Goal: Information Seeking & Learning: Learn about a topic

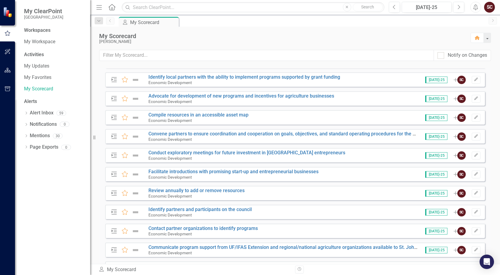
scroll to position [811, 0]
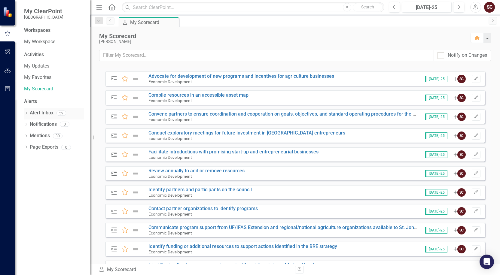
click at [41, 110] on link "Alert Inbox" at bounding box center [42, 113] width 24 height 7
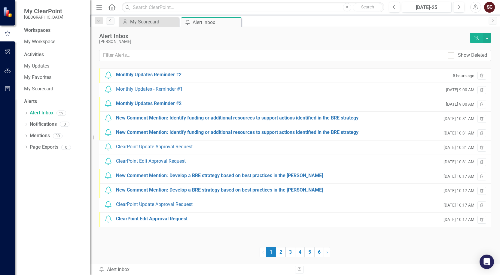
drag, startPoint x: 166, startPoint y: 203, endPoint x: 134, endPoint y: 243, distance: 50.8
click at [134, 243] on div "Notification Monthly Updates Reminder #2 5 hours ago Trash Notification Monthly…" at bounding box center [294, 162] width 391 height 189
click at [149, 205] on div "ClearPoint Update Approval Request" at bounding box center [154, 204] width 77 height 7
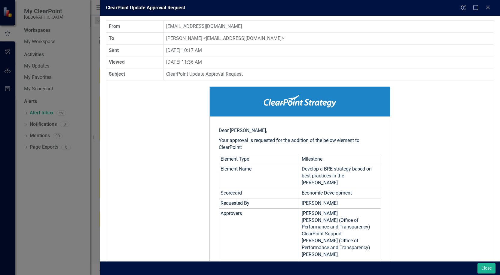
scroll to position [107, 0]
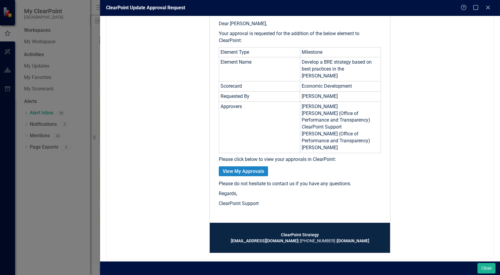
click at [246, 166] on link "View My Approvals" at bounding box center [243, 171] width 49 height 10
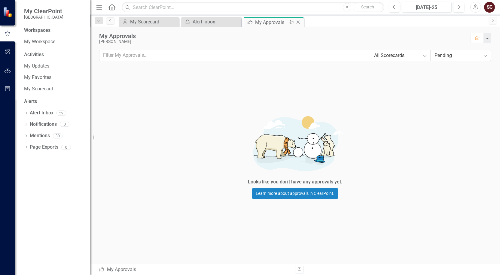
click at [299, 23] on icon "Close" at bounding box center [298, 22] width 6 height 5
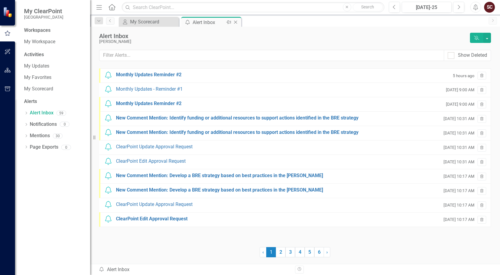
click at [237, 23] on icon "Close" at bounding box center [235, 22] width 6 height 5
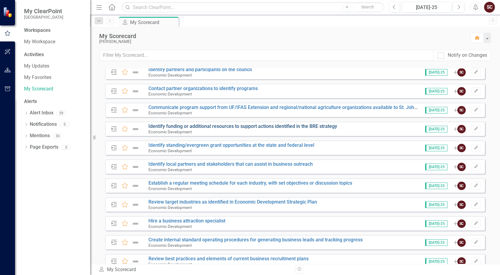
scroll to position [961, 0]
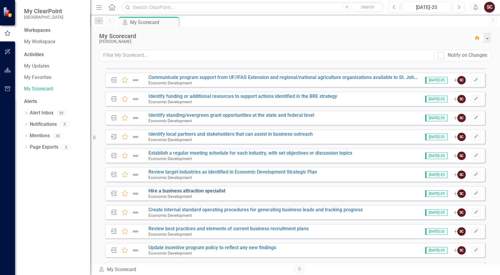
click at [210, 191] on link "Hire a business attraction specialist" at bounding box center [186, 191] width 77 height 6
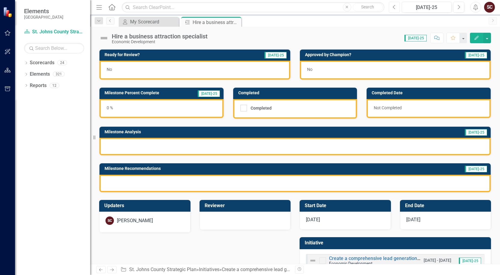
click at [389, 8] on icon "Previous" at bounding box center [393, 7] width 3 height 5
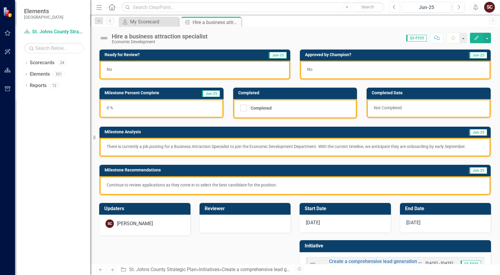
click at [389, 9] on icon "Previous" at bounding box center [393, 7] width 3 height 5
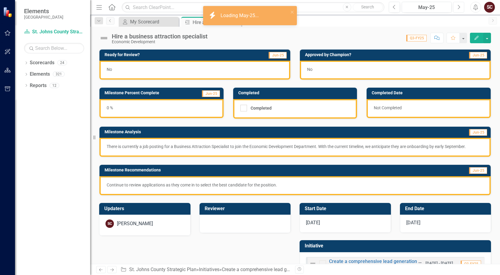
click at [389, 7] on button "Next" at bounding box center [458, 7] width 11 height 11
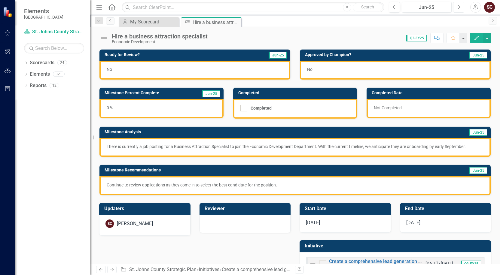
click at [389, 7] on button "Next" at bounding box center [458, 7] width 11 height 11
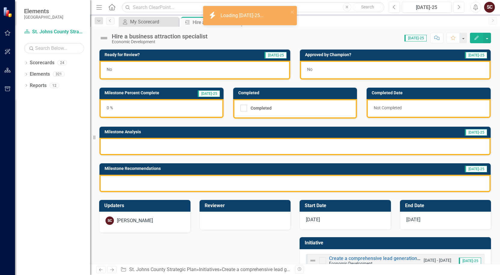
click at [389, 6] on button "Next" at bounding box center [458, 7] width 11 height 11
click at [389, 6] on icon "Previous" at bounding box center [393, 7] width 3 height 5
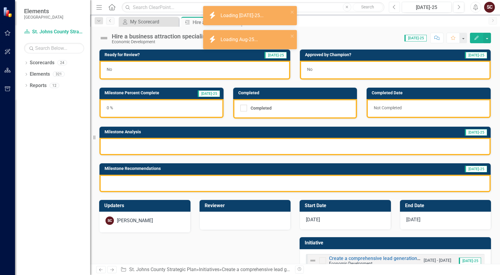
click at [389, 6] on icon "Previous" at bounding box center [393, 7] width 3 height 5
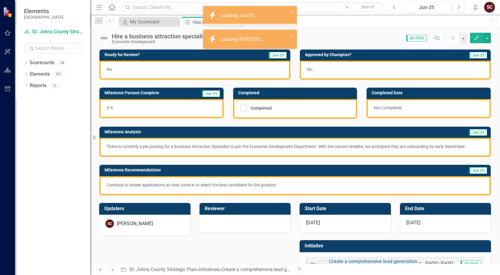
click at [389, 6] on icon "Previous" at bounding box center [393, 7] width 3 height 5
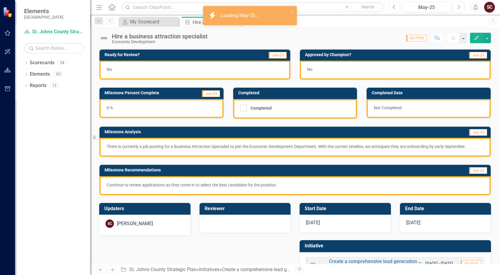
click at [389, 7] on icon "Previous" at bounding box center [393, 7] width 3 height 5
click at [389, 8] on icon "Next" at bounding box center [458, 7] width 3 height 5
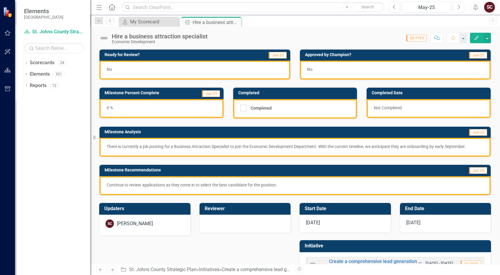
click at [389, 8] on icon "Next" at bounding box center [458, 7] width 3 height 5
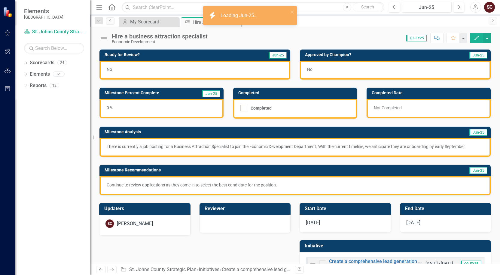
click at [370, 39] on div "Score: N/A Q3-FY25 Completed Comment Favorite Edit" at bounding box center [350, 38] width 280 height 10
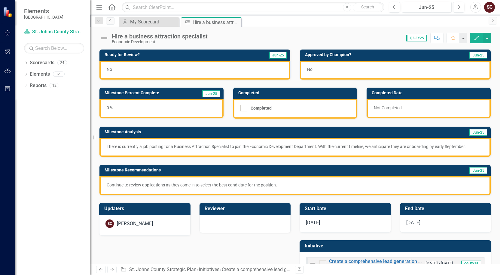
drag, startPoint x: 237, startPoint y: 22, endPoint x: 225, endPoint y: 23, distance: 11.8
click at [0, 0] on icon "Close" at bounding box center [0, 0] width 0 height 0
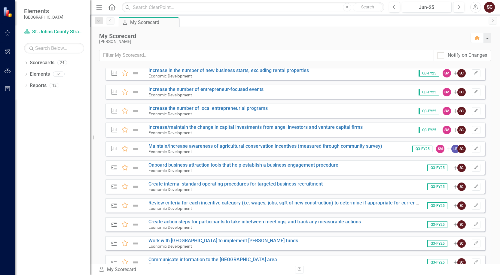
scroll to position [600, 0]
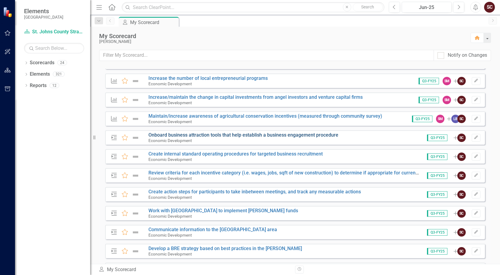
click at [207, 135] on link "Onboard business attraction tools that help establish a business engagement pro…" at bounding box center [243, 135] width 190 height 6
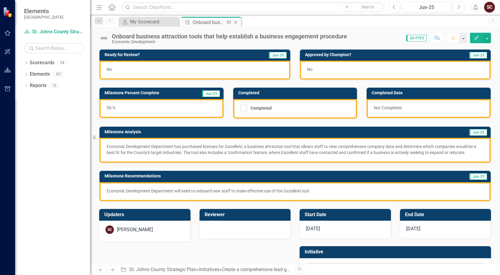
click at [235, 20] on icon "Close" at bounding box center [235, 22] width 6 height 5
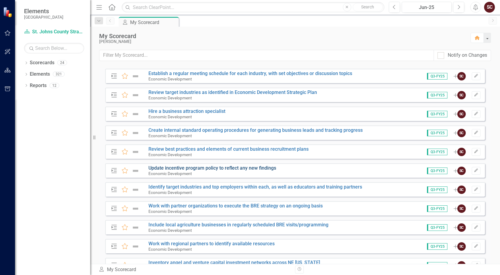
scroll to position [1051, 0]
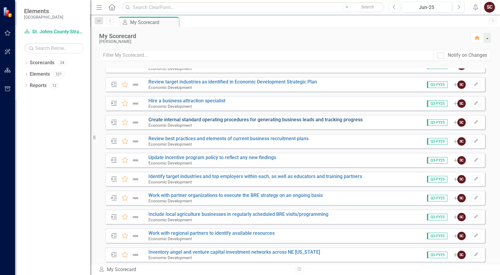
click at [215, 121] on link "Create internal standard operating procedures for generating business leads and…" at bounding box center [255, 120] width 214 height 6
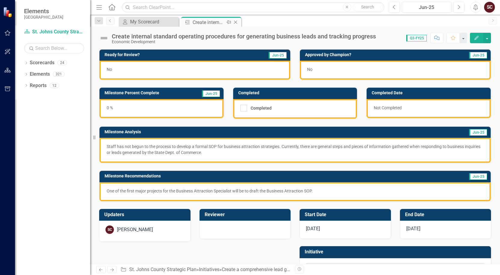
click at [238, 22] on icon "Close" at bounding box center [235, 22] width 6 height 5
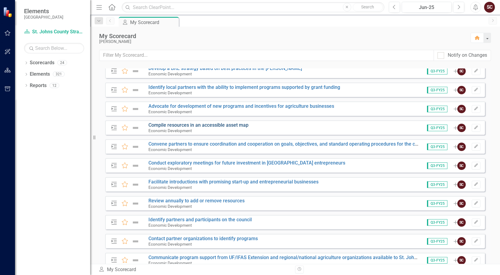
scroll to position [751, 0]
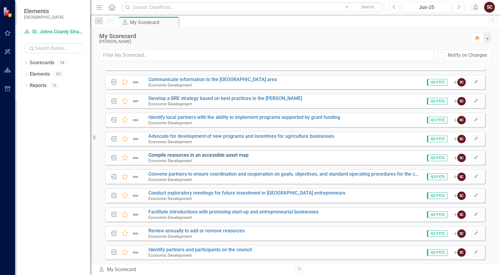
click at [202, 155] on link "Compile resources in an accessible asset map" at bounding box center [198, 155] width 100 height 6
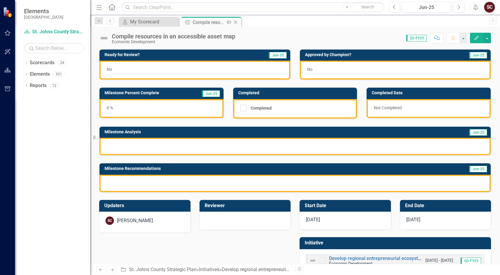
click at [237, 23] on icon "Close" at bounding box center [235, 22] width 6 height 5
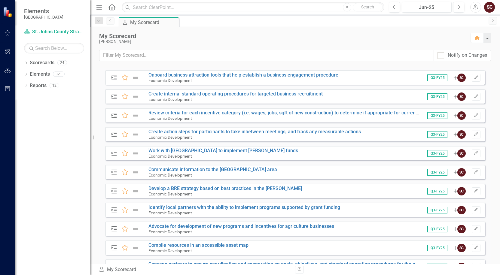
scroll to position [630, 0]
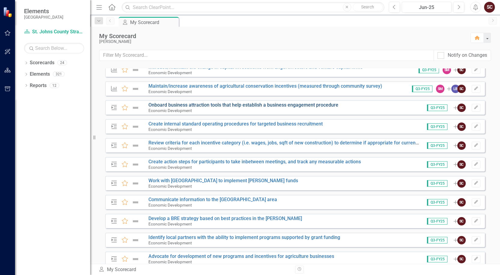
click at [264, 103] on link "Onboard business attraction tools that help establish a business engagement pro…" at bounding box center [243, 105] width 190 height 6
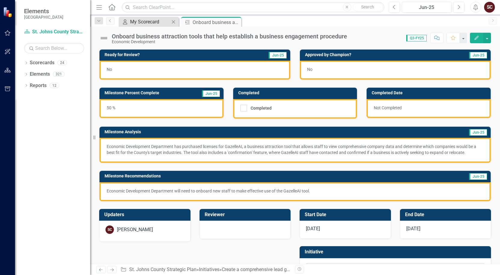
click at [151, 25] on div "My Scorecard" at bounding box center [150, 22] width 40 height 8
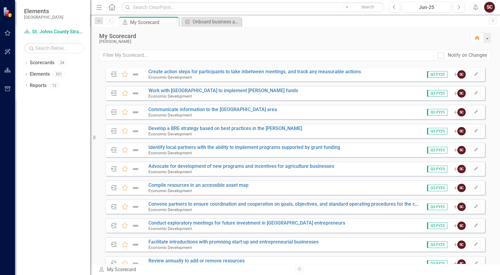
scroll to position [630, 0]
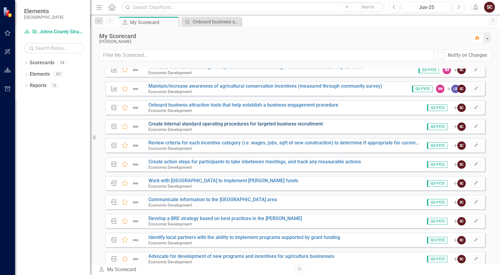
click at [248, 125] on link "Create internal standard operating procedures for targeted business recruitment" at bounding box center [235, 124] width 174 height 6
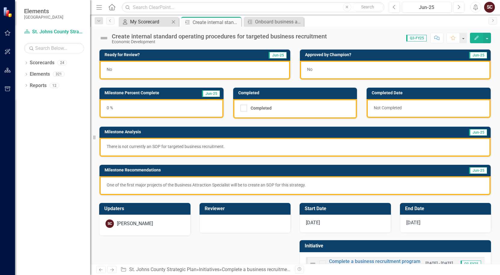
click at [158, 20] on div "My Scorecard" at bounding box center [150, 22] width 40 height 8
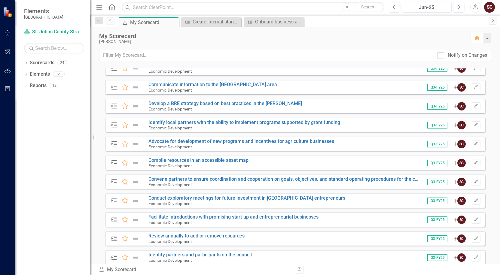
scroll to position [751, 0]
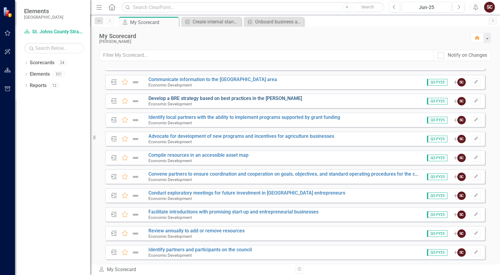
click at [231, 99] on link "Develop a BRE strategy based on best practices in the [PERSON_NAME]" at bounding box center [224, 98] width 153 height 6
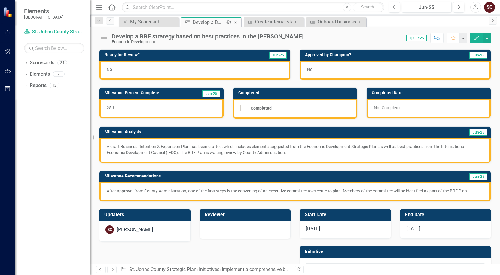
click at [237, 21] on icon "Close" at bounding box center [235, 22] width 6 height 5
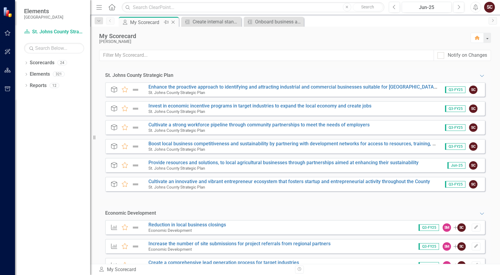
click at [153, 22] on div "My Scorecard" at bounding box center [146, 23] width 32 height 8
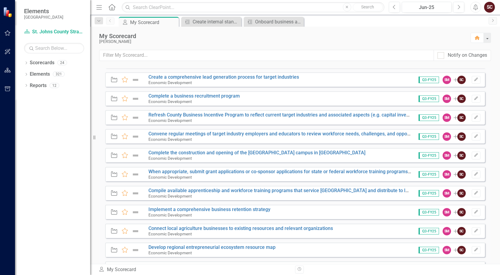
scroll to position [1231, 0]
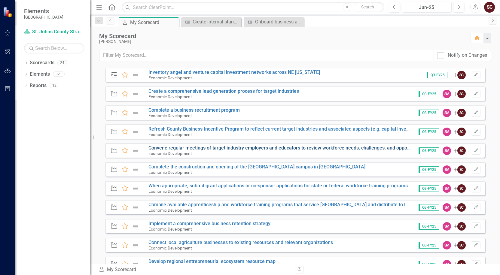
click at [218, 146] on link "Convene regular meetings of target industry employers and educators to review w…" at bounding box center [286, 148] width 276 height 6
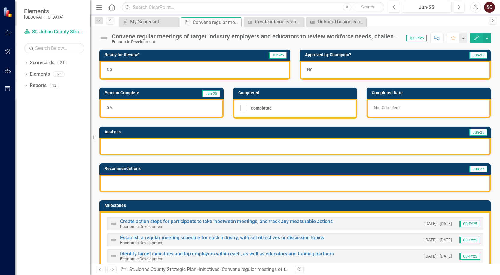
click at [389, 8] on button "Previous" at bounding box center [393, 7] width 11 height 11
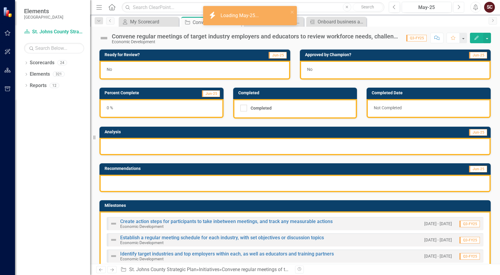
click at [389, 8] on icon "Next" at bounding box center [458, 7] width 3 height 5
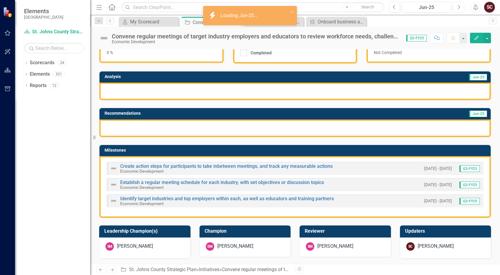
scroll to position [60, 0]
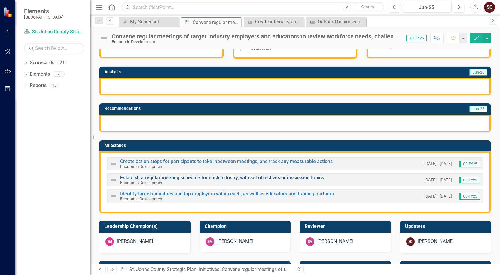
click at [185, 176] on link "Establish a regular meeting schedule for each industry, with set objectives or …" at bounding box center [222, 178] width 204 height 6
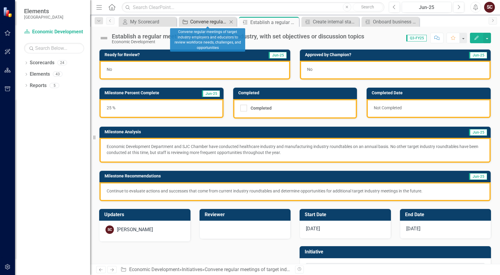
click at [219, 21] on div "Convene regular meetings of target industry employers and educators to review w…" at bounding box center [208, 22] width 37 height 8
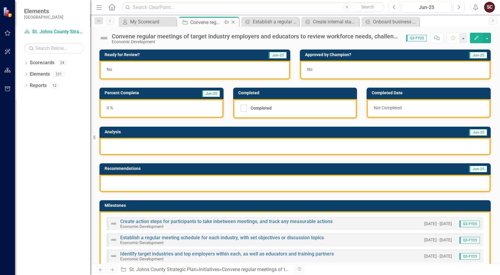
click at [236, 22] on icon "Close" at bounding box center [233, 22] width 6 height 5
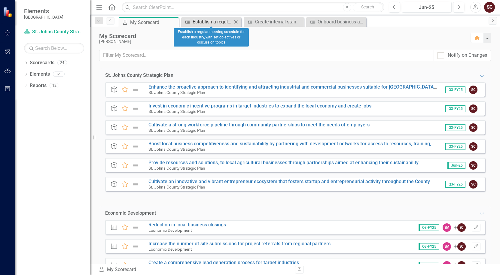
click at [217, 21] on div "Establish a regular meeting schedule for each industry, with set objectives or …" at bounding box center [212, 22] width 40 height 8
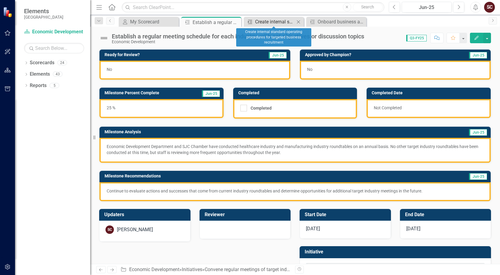
click at [268, 22] on div "Create internal standard operating procedures for targeted business recruitment" at bounding box center [275, 22] width 40 height 8
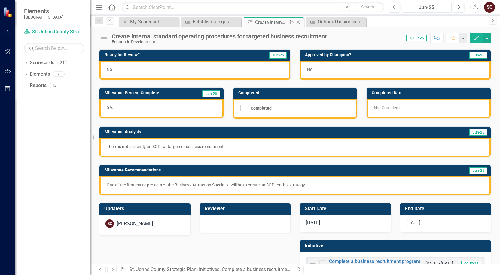
click at [298, 22] on icon "Close" at bounding box center [298, 22] width 6 height 5
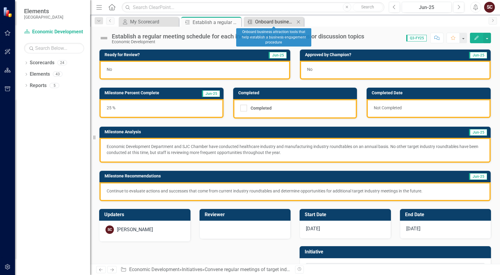
click at [283, 20] on div "Onboard business attraction tools that help establish a business engagement pro…" at bounding box center [275, 22] width 40 height 8
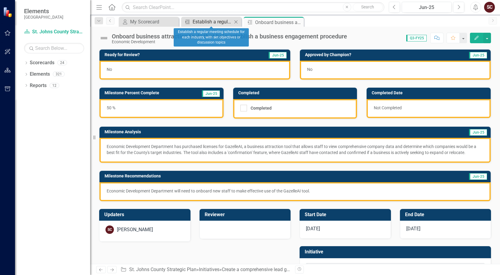
click at [215, 21] on div "Establish a regular meeting schedule for each industry, with set objectives or …" at bounding box center [212, 22] width 40 height 8
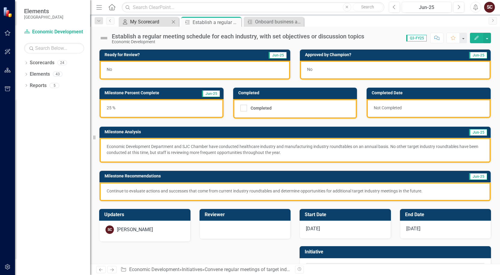
click at [150, 20] on div "My Scorecard" at bounding box center [150, 22] width 40 height 8
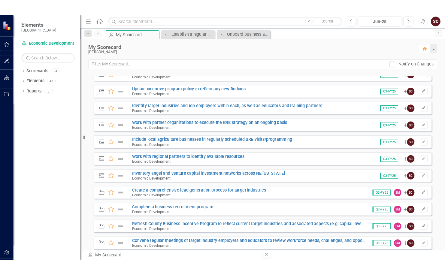
scroll to position [1111, 0]
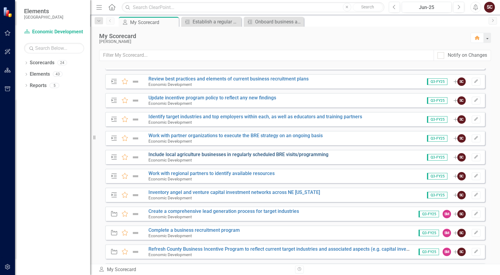
click at [265, 156] on link "Include local agriculture businesses in regularly scheduled BRE visits/programm…" at bounding box center [238, 155] width 180 height 6
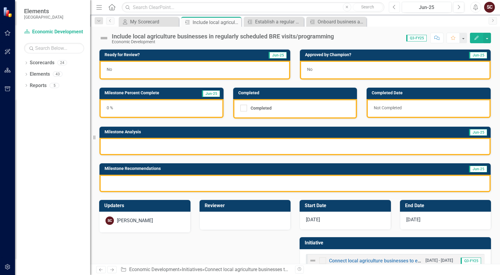
click at [389, 8] on icon "Previous" at bounding box center [393, 7] width 3 height 5
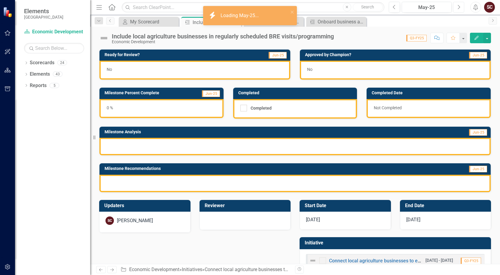
click at [389, 6] on button "Next" at bounding box center [458, 7] width 11 height 11
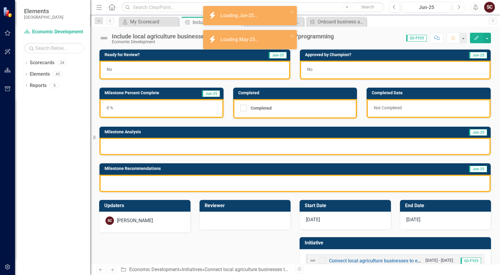
click at [389, 6] on button "Next" at bounding box center [458, 7] width 11 height 11
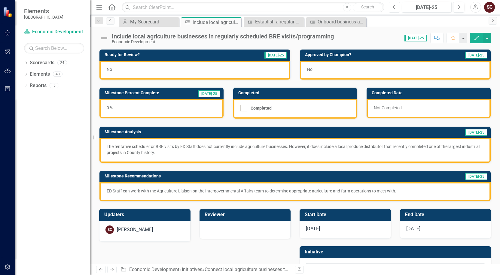
click at [389, 8] on button "Previous" at bounding box center [393, 7] width 11 height 11
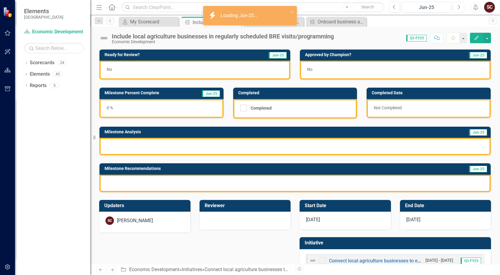
click at [389, 8] on button "Next" at bounding box center [458, 7] width 11 height 11
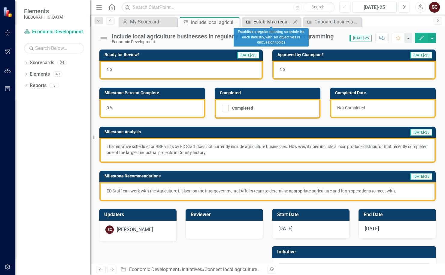
click at [263, 22] on div "Establish a regular meeting schedule for each industry, with set objectives or …" at bounding box center [272, 22] width 38 height 8
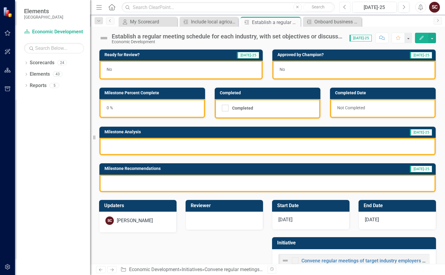
click at [344, 8] on icon "Previous" at bounding box center [344, 7] width 3 height 5
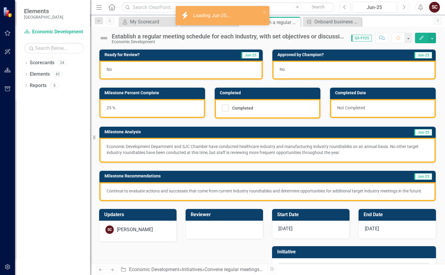
click at [389, 9] on icon "Next" at bounding box center [403, 7] width 3 height 5
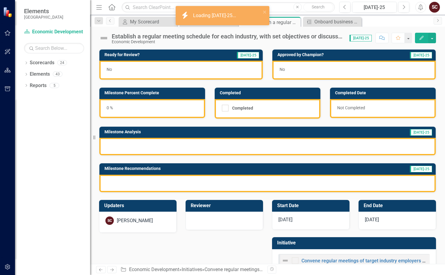
click at [389, 20] on div "My Scorecard My Scorecard Close Milestone Include local agriculture businesses …" at bounding box center [273, 22] width 313 height 10
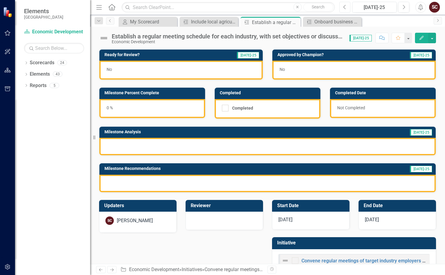
click at [346, 9] on button "Previous" at bounding box center [344, 7] width 11 height 11
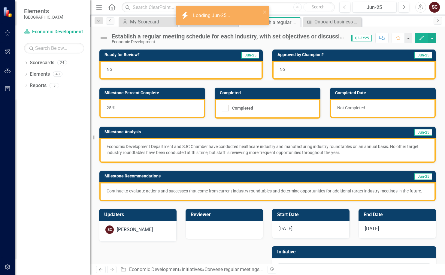
click at [216, 23] on Jun-25\ "icon.bolt Loading Jun-25..." at bounding box center [223, 15] width 94 height 19
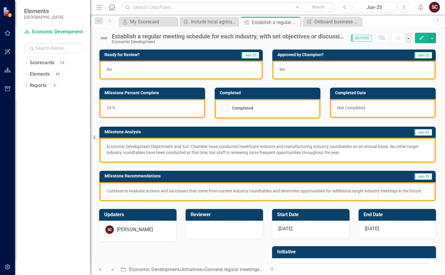
click at [218, 19] on div "icon.bolt Loading Jun-25..." at bounding box center [222, 18] width 96 height 26
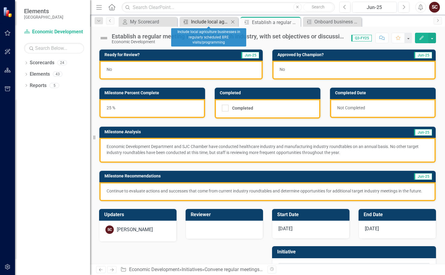
click at [217, 20] on div "Include local agriculture businesses in regularly scheduled BRE visits/programm…" at bounding box center [210, 22] width 38 height 8
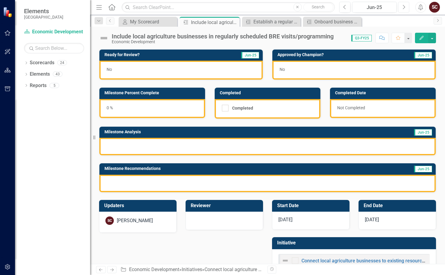
click at [389, 9] on button "Next" at bounding box center [403, 7] width 11 height 11
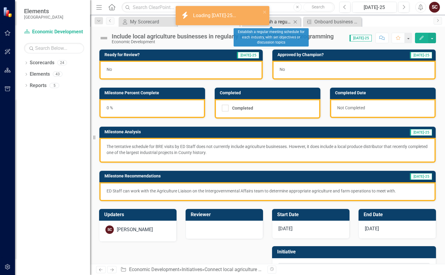
click at [281, 24] on div "Establish a regular meeting schedule for each industry, with set objectives or …" at bounding box center [272, 22] width 38 height 8
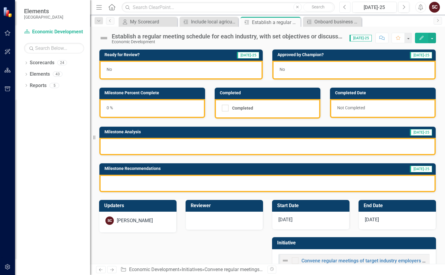
click at [346, 7] on icon "Previous" at bounding box center [344, 7] width 3 height 5
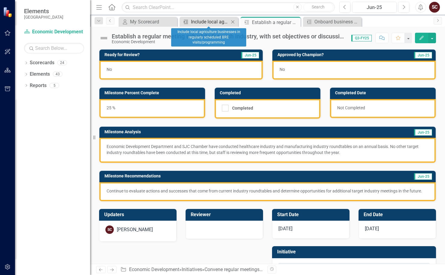
click at [216, 20] on div "Include local agriculture businesses in regularly scheduled BRE visits/programm…" at bounding box center [210, 22] width 38 height 8
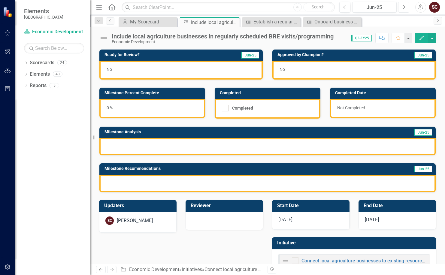
click at [389, 6] on button "Next" at bounding box center [403, 7] width 11 height 11
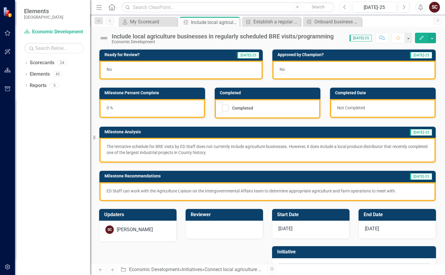
click at [346, 6] on icon "Previous" at bounding box center [344, 7] width 3 height 5
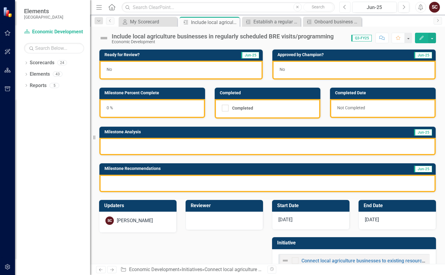
click at [346, 8] on icon "Previous" at bounding box center [344, 7] width 3 height 5
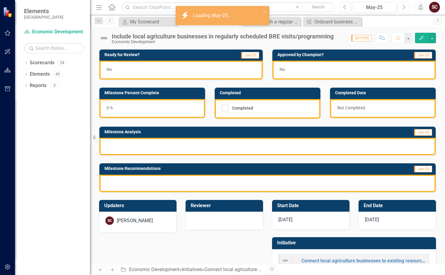
click at [389, 8] on icon "Next" at bounding box center [403, 7] width 3 height 5
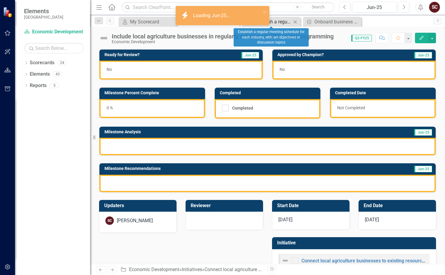
click at [283, 22] on div "Establish a regular meeting schedule for each industry, with set objectives or …" at bounding box center [272, 22] width 38 height 8
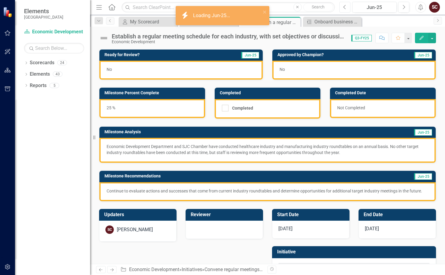
click at [344, 10] on button "Previous" at bounding box center [344, 7] width 11 height 11
click at [389, 8] on icon "Next" at bounding box center [403, 7] width 3 height 5
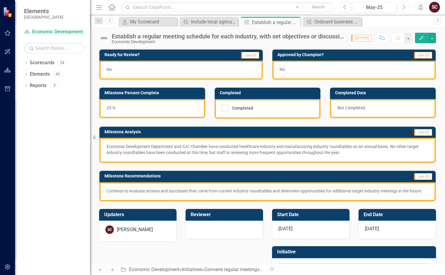
click at [389, 9] on icon "Next" at bounding box center [403, 7] width 3 height 5
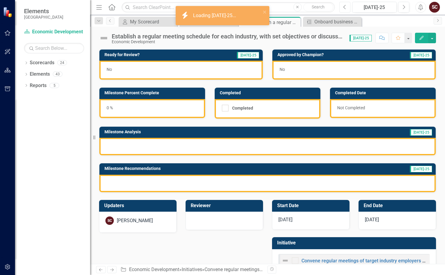
click at [343, 8] on button "Previous" at bounding box center [344, 7] width 11 height 11
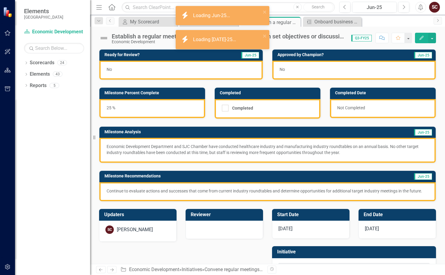
click at [382, 23] on div "My Scorecard My Scorecard Close Milestone Include local agriculture businesses …" at bounding box center [273, 22] width 313 height 10
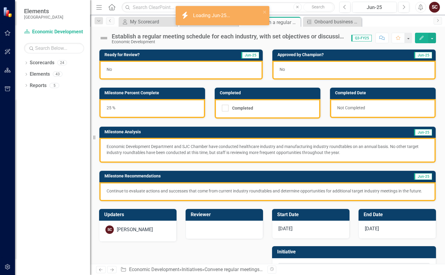
click at [361, 38] on span "Q3-FY25" at bounding box center [361, 38] width 20 height 7
click at [389, 8] on icon "Next" at bounding box center [403, 7] width 3 height 5
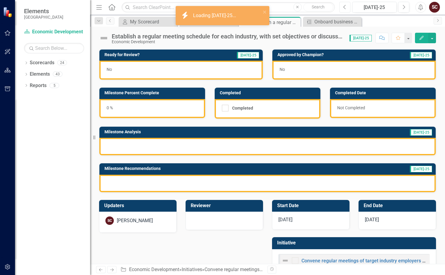
click at [344, 7] on icon "Previous" at bounding box center [344, 7] width 3 height 5
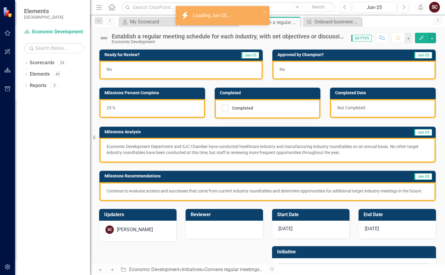
click at [388, 23] on div "My Scorecard My Scorecard Close Milestone Include local agriculture businesses …" at bounding box center [273, 22] width 313 height 10
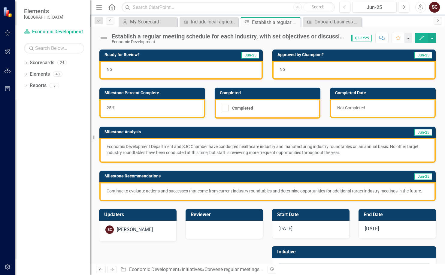
click at [8, 32] on icon "button" at bounding box center [8, 32] width 6 height 5
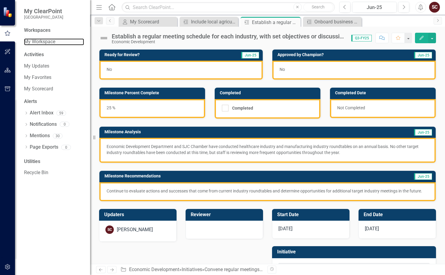
click at [44, 38] on div "My Workspace" at bounding box center [54, 42] width 60 height 10
click at [53, 39] on link "My Workspace" at bounding box center [54, 41] width 60 height 7
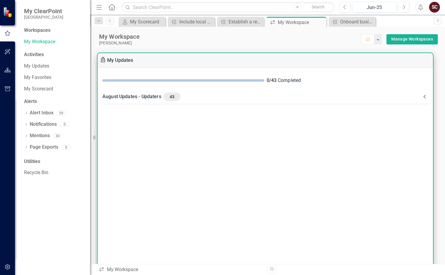
click at [233, 91] on Updaters-header "August Updates - Updaters 43" at bounding box center [265, 97] width 335 height 16
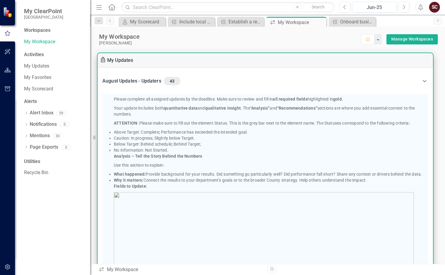
scroll to position [16, 0]
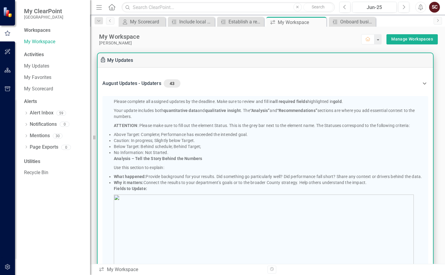
click at [310, 85] on div "August Updates - Updaters 43" at bounding box center [261, 83] width 319 height 8
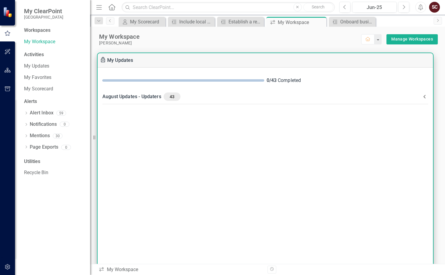
scroll to position [0, 0]
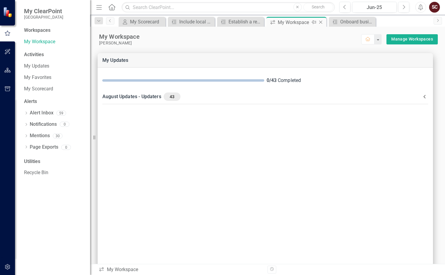
click at [319, 21] on icon "Close" at bounding box center [321, 22] width 6 height 5
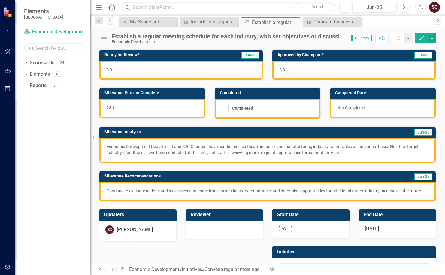
click at [258, 148] on p "Economic Development Department and SJC Chamber have conducted healthcare indus…" at bounding box center [268, 150] width 322 height 12
click at [389, 7] on icon "Next" at bounding box center [403, 7] width 3 height 5
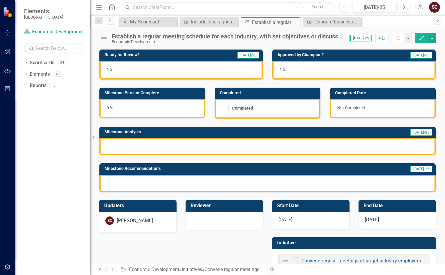
click at [347, 6] on button "Previous" at bounding box center [344, 7] width 11 height 11
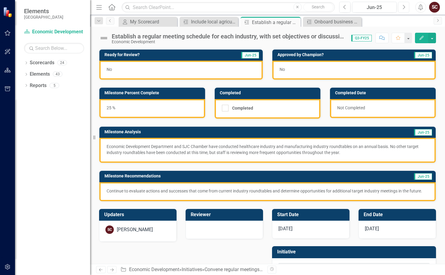
click at [389, 11] on button "Next" at bounding box center [403, 7] width 11 height 11
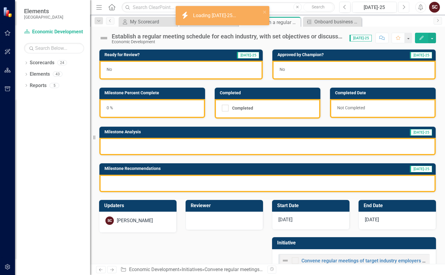
click at [389, 11] on button "Next" at bounding box center [403, 7] width 11 height 11
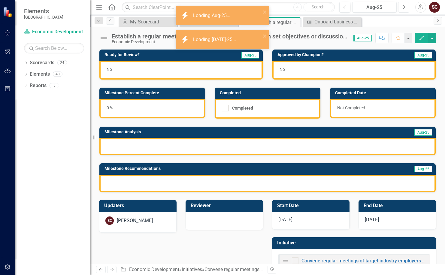
click at [389, 11] on button "Next" at bounding box center [403, 7] width 11 height 11
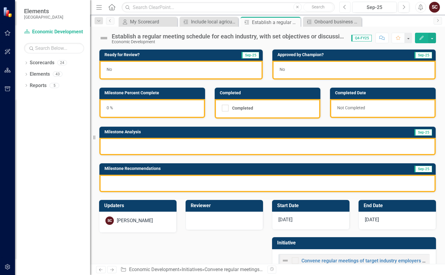
click at [344, 8] on icon "Previous" at bounding box center [344, 7] width 3 height 5
click at [389, 9] on button "Next" at bounding box center [403, 7] width 11 height 11
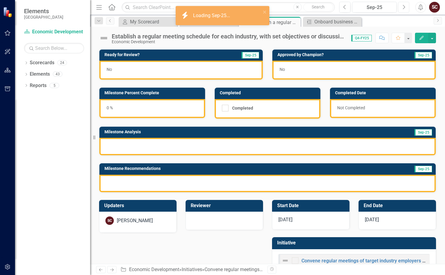
click at [389, 9] on button "Next" at bounding box center [403, 7] width 11 height 11
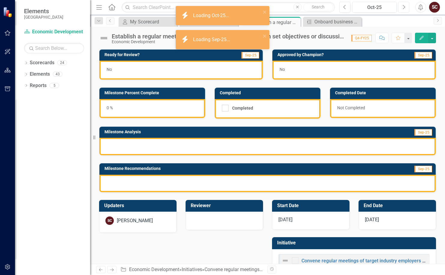
click at [389, 9] on button "Next" at bounding box center [403, 7] width 11 height 11
click at [347, 8] on button "Previous" at bounding box center [344, 7] width 11 height 11
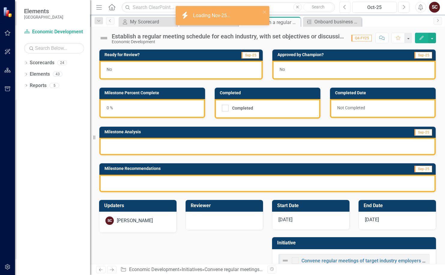
click at [347, 8] on button "Previous" at bounding box center [344, 7] width 11 height 11
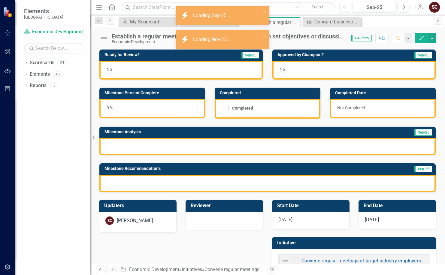
click at [347, 8] on button "Previous" at bounding box center [344, 7] width 11 height 11
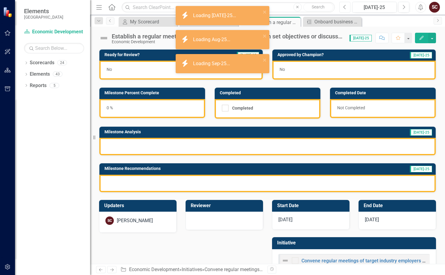
click at [347, 8] on button "Previous" at bounding box center [344, 7] width 11 height 11
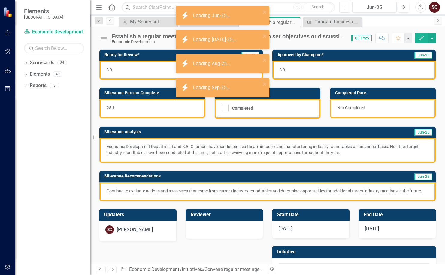
click at [347, 8] on button "Previous" at bounding box center [344, 7] width 11 height 11
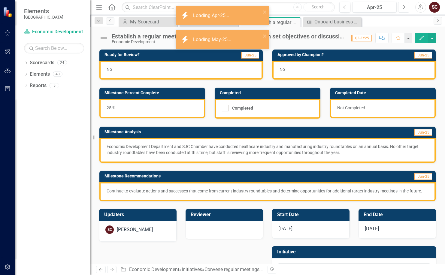
click at [389, 8] on button "Next" at bounding box center [403, 7] width 11 height 11
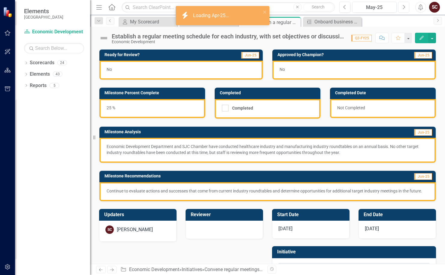
click at [389, 8] on button "Next" at bounding box center [403, 7] width 11 height 11
click at [343, 7] on icon "Previous" at bounding box center [344, 7] width 3 height 5
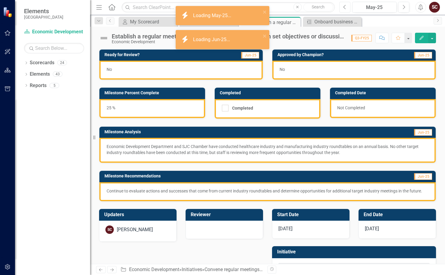
click at [343, 7] on icon "Previous" at bounding box center [344, 7] width 3 height 5
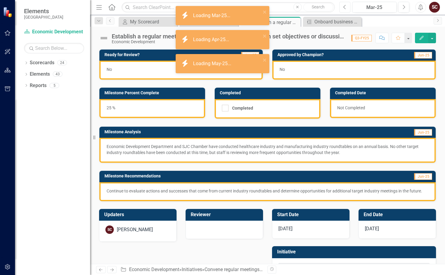
click at [343, 7] on icon "Previous" at bounding box center [344, 7] width 3 height 5
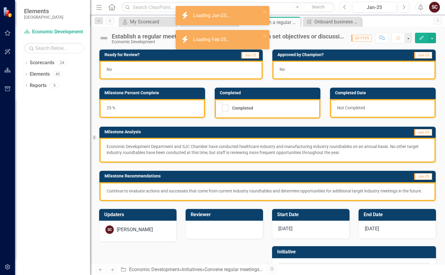
click at [343, 7] on icon "Previous" at bounding box center [344, 7] width 3 height 5
click at [346, 9] on button "Previous" at bounding box center [344, 7] width 11 height 11
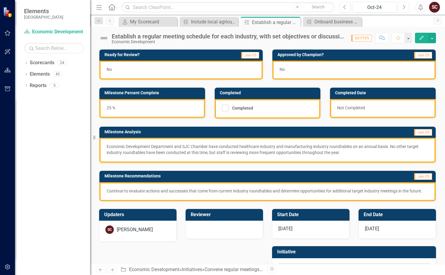
click at [389, 8] on icon "Next" at bounding box center [403, 7] width 3 height 5
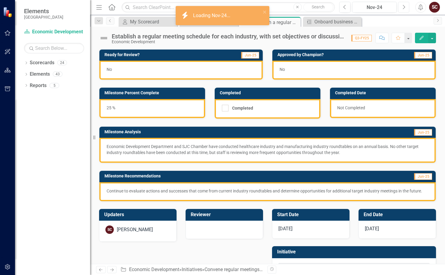
click at [389, 8] on icon "Next" at bounding box center [403, 7] width 3 height 5
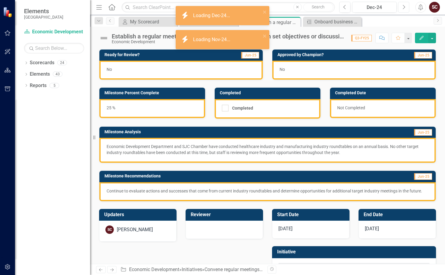
click at [389, 8] on icon "Next" at bounding box center [403, 7] width 3 height 5
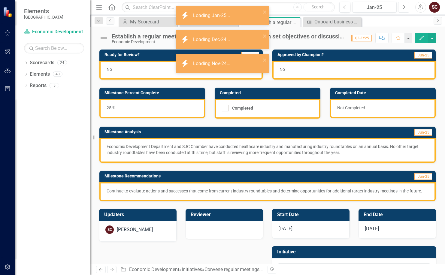
click at [389, 9] on icon "Next" at bounding box center [403, 7] width 3 height 5
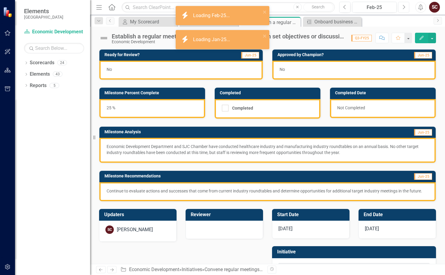
click at [389, 8] on icon "Next" at bounding box center [403, 7] width 3 height 5
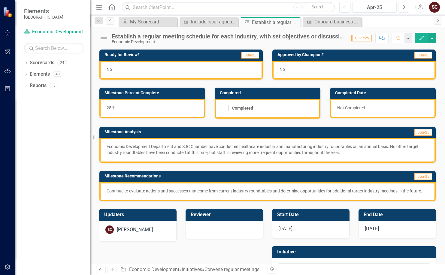
click at [389, 7] on icon "Next" at bounding box center [403, 7] width 3 height 5
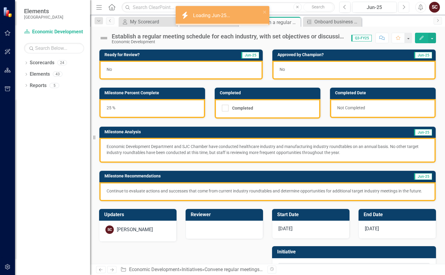
click at [389, 7] on icon "Next" at bounding box center [403, 7] width 3 height 5
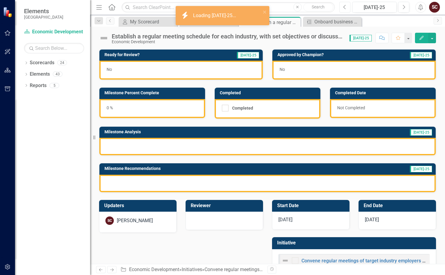
click at [343, 7] on button "Previous" at bounding box center [344, 7] width 11 height 11
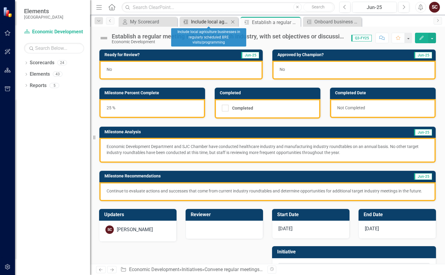
click at [201, 21] on div "Include local agriculture businesses in regularly scheduled BRE visits/programm…" at bounding box center [210, 22] width 38 height 8
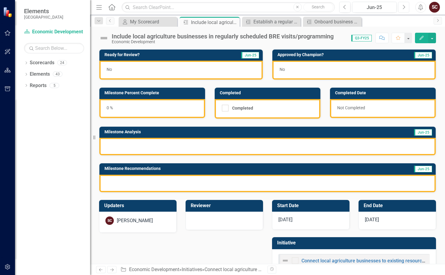
click at [389, 5] on button "Next" at bounding box center [403, 7] width 11 height 11
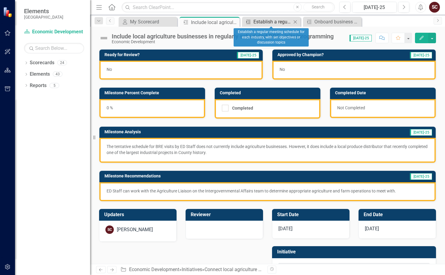
click at [272, 23] on div "Establish a regular meeting schedule for each industry, with set objectives or …" at bounding box center [272, 22] width 38 height 8
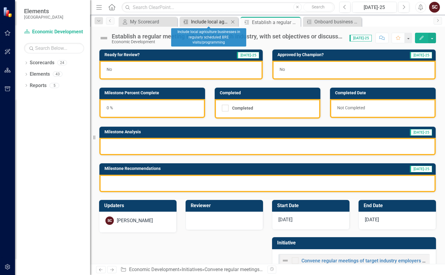
click at [207, 23] on div "Include local agriculture businesses in regularly scheduled BRE visits/programm…" at bounding box center [210, 22] width 38 height 8
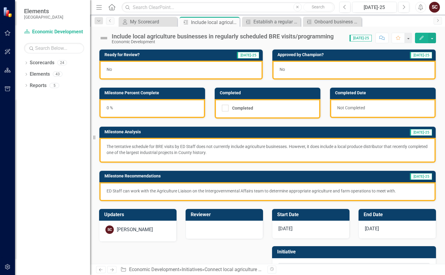
click at [201, 37] on div "Include local agriculture businesses in regularly scheduled BRE visits/programm…" at bounding box center [223, 36] width 222 height 7
click at [279, 38] on div "Include local agriculture businesses in regularly scheduled BRE visits/programm…" at bounding box center [223, 36] width 222 height 7
click at [274, 23] on div "Establish a regular meeting schedule for each industry, with set objectives or …" at bounding box center [272, 22] width 38 height 8
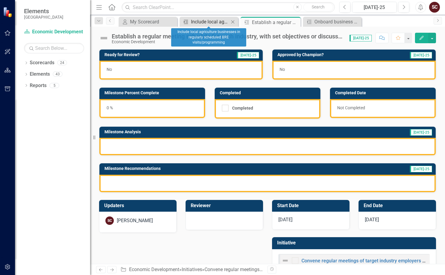
click at [211, 20] on div "Include local agriculture businesses in regularly scheduled BRE visits/programm…" at bounding box center [210, 22] width 38 height 8
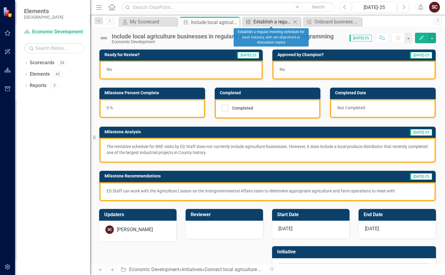
click at [259, 23] on div "Establish a regular meeting schedule for each industry, with set objectives or …" at bounding box center [272, 22] width 38 height 8
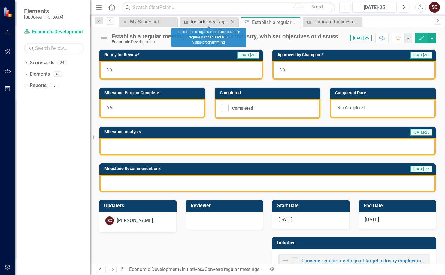
click at [210, 23] on div "Include local agriculture businesses in regularly scheduled BRE visits/programm…" at bounding box center [210, 22] width 38 height 8
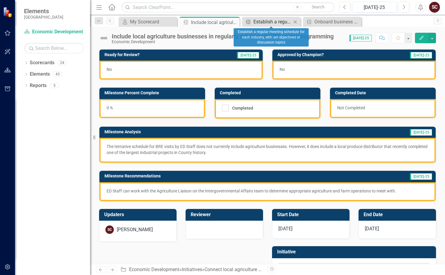
click at [261, 23] on div "Establish a regular meeting schedule for each industry, with set objectives or …" at bounding box center [272, 22] width 38 height 8
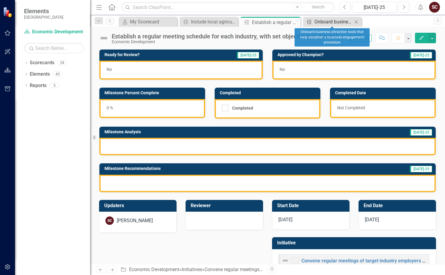
click at [328, 23] on div "Onboard business attraction tools that help establish a business engagement pro…" at bounding box center [333, 22] width 38 height 8
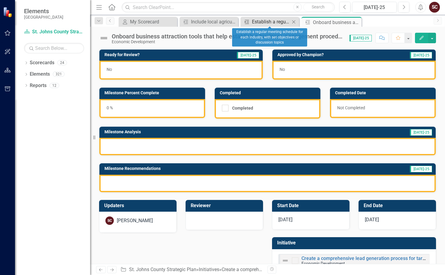
click at [267, 23] on div "Establish a regular meeting schedule for each industry, with set objectives or …" at bounding box center [271, 22] width 38 height 8
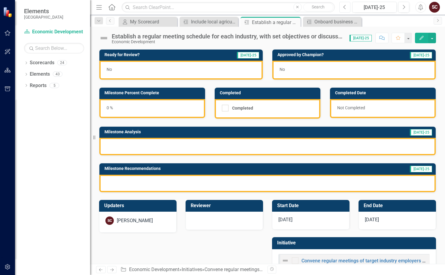
click at [345, 6] on icon "Previous" at bounding box center [344, 7] width 3 height 5
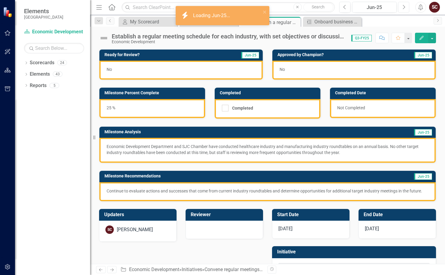
click at [389, 8] on icon "Next" at bounding box center [403, 7] width 3 height 5
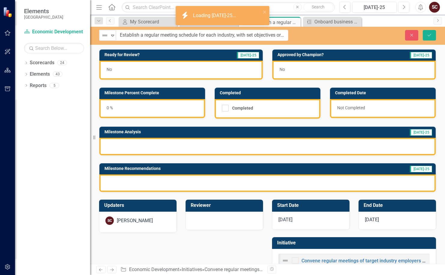
drag, startPoint x: 273, startPoint y: 36, endPoint x: 318, endPoint y: 37, distance: 45.0
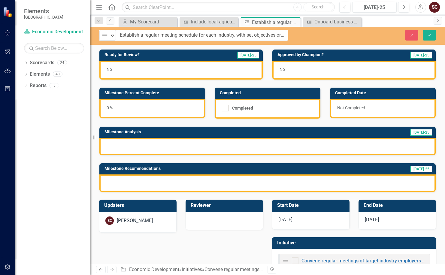
click at [265, 70] on div "Ready for Review? Jul-25 No" at bounding box center [181, 61] width 173 height 38
click at [384, 21] on div "My Scorecard My Scorecard Close Milestone Include local agriculture businesses …" at bounding box center [273, 22] width 313 height 10
click at [347, 6] on button "Previous" at bounding box center [344, 7] width 11 height 11
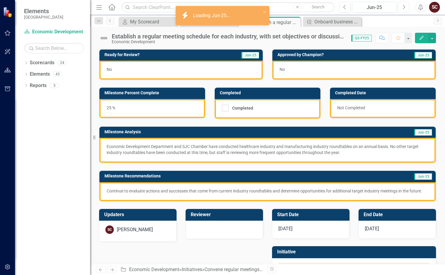
click at [389, 8] on button "Next" at bounding box center [403, 7] width 11 height 11
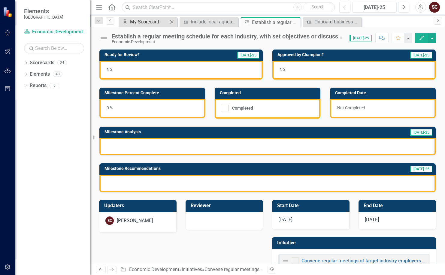
click at [149, 22] on div "My Scorecard" at bounding box center [149, 22] width 38 height 8
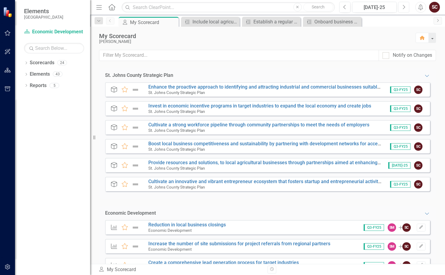
click at [389, 7] on icon "Next" at bounding box center [403, 7] width 3 height 5
click at [341, 7] on button "Previous" at bounding box center [344, 7] width 11 height 11
click at [389, 7] on icon "Next" at bounding box center [403, 7] width 3 height 5
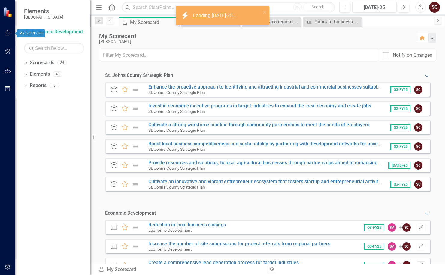
click at [6, 34] on icon "button" at bounding box center [8, 33] width 6 height 5
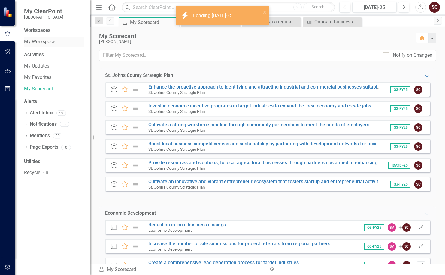
click at [40, 40] on link "My Workspace" at bounding box center [54, 41] width 60 height 7
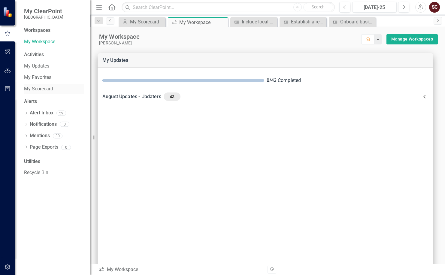
click at [43, 88] on link "My Scorecard" at bounding box center [54, 89] width 60 height 7
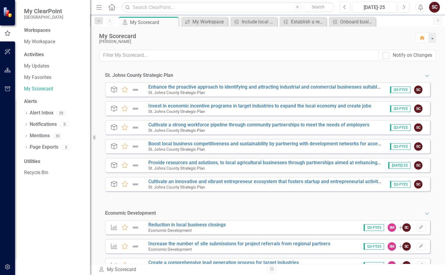
drag, startPoint x: 312, startPoint y: 167, endPoint x: 280, endPoint y: 199, distance: 45.4
click at [280, 199] on div "Objective Favorite Enhance the proactive approach to identifying and attracting…" at bounding box center [267, 140] width 325 height 116
click at [389, 5] on button "Next" at bounding box center [403, 7] width 11 height 11
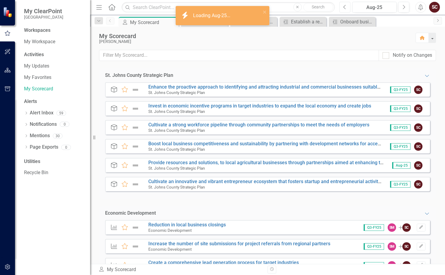
click at [342, 6] on button "Previous" at bounding box center [344, 7] width 11 height 11
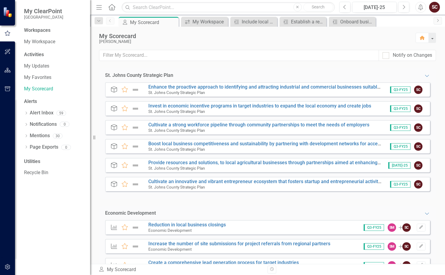
click at [326, 40] on div "[PERSON_NAME]" at bounding box center [254, 41] width 310 height 5
click at [389, 38] on button "button" at bounding box center [432, 38] width 8 height 10
click at [222, 21] on icon "Close" at bounding box center [222, 22] width 6 height 5
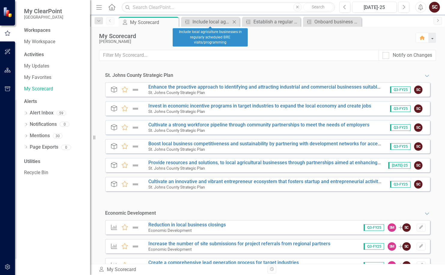
click at [234, 21] on icon at bounding box center [234, 21] width 3 height 3
click at [0, 0] on icon "Close" at bounding box center [0, 0] width 0 height 0
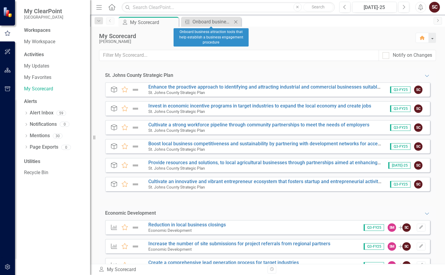
click at [235, 21] on icon at bounding box center [235, 21] width 3 height 3
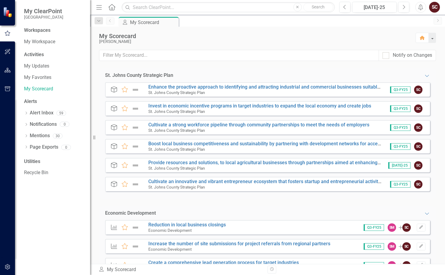
click at [228, 35] on div "My Scorecard" at bounding box center [254, 36] width 310 height 7
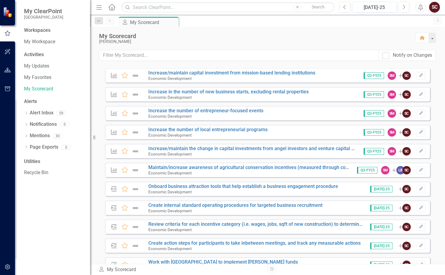
scroll to position [540, 0]
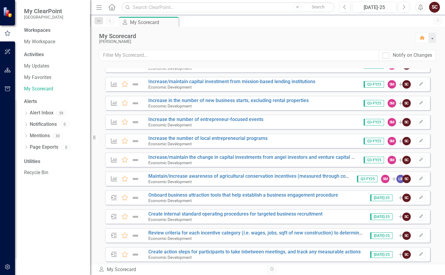
click at [335, 35] on div "My Scorecard" at bounding box center [254, 36] width 310 height 7
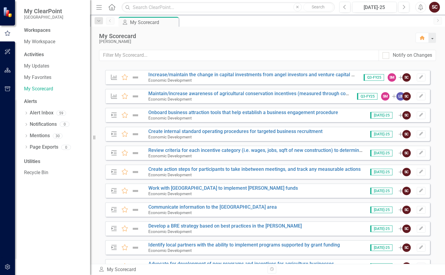
scroll to position [630, 0]
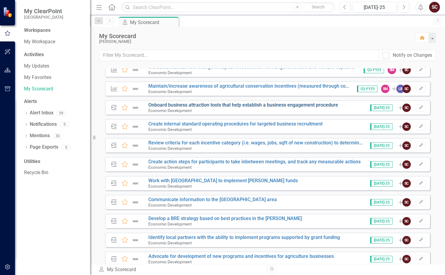
click at [204, 103] on link "Onboard business attraction tools that help establish a business engagement pro…" at bounding box center [243, 105] width 190 height 6
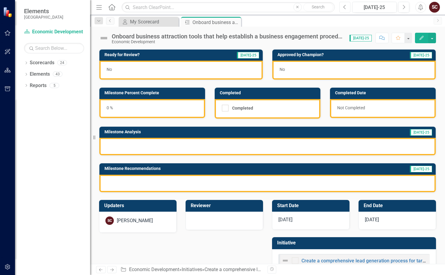
click at [348, 7] on button "Previous" at bounding box center [344, 7] width 11 height 11
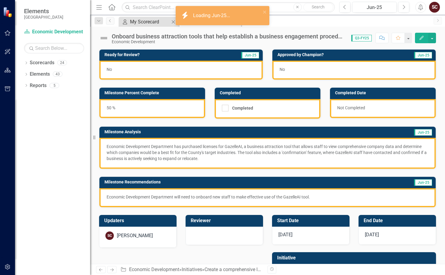
click at [140, 22] on div "My Scorecard" at bounding box center [150, 22] width 40 height 8
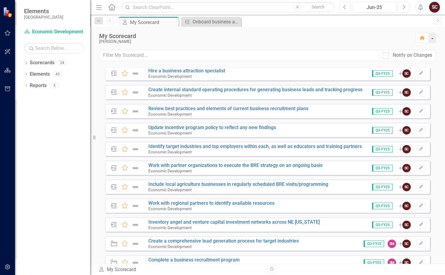
scroll to position [1111, 0]
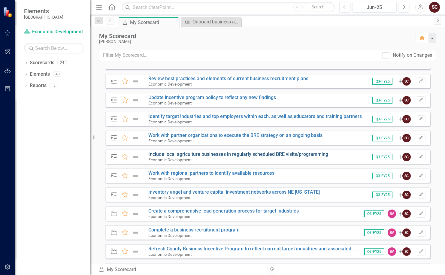
click at [171, 152] on link "Include local agriculture businesses in regularly scheduled BRE visits/programm…" at bounding box center [238, 154] width 180 height 6
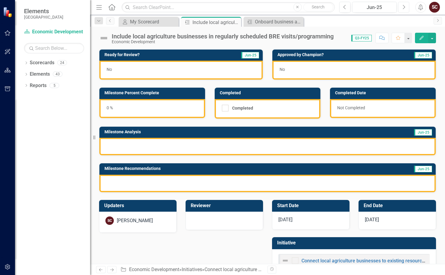
click at [389, 9] on icon "Next" at bounding box center [403, 7] width 3 height 5
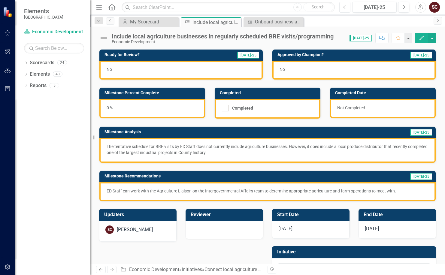
click at [343, 7] on button "Previous" at bounding box center [344, 7] width 11 height 11
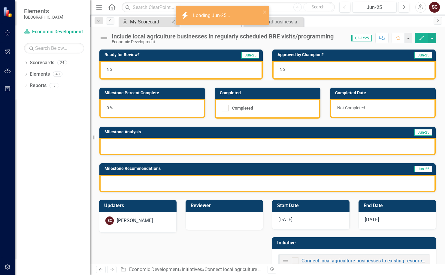
click at [147, 22] on div "My Scorecard" at bounding box center [150, 22] width 40 height 8
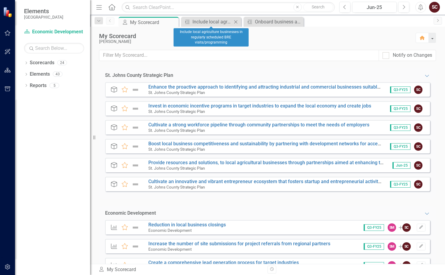
click at [238, 21] on icon "Close" at bounding box center [236, 22] width 6 height 5
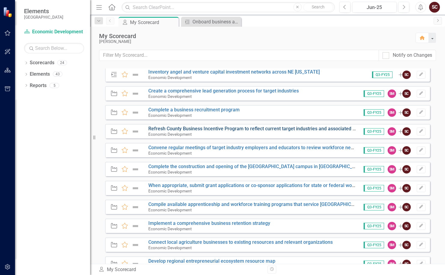
scroll to position [1261, 0]
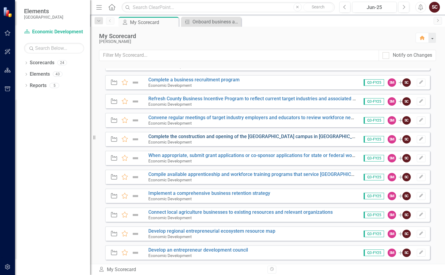
click at [209, 137] on link "Complete the construction and opening of the [GEOGRAPHIC_DATA] campus in [GEOGR…" at bounding box center [256, 137] width 217 height 6
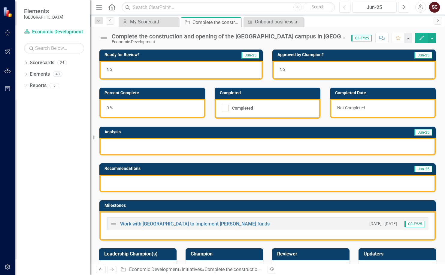
click at [404, 10] on button "Next" at bounding box center [403, 7] width 11 height 11
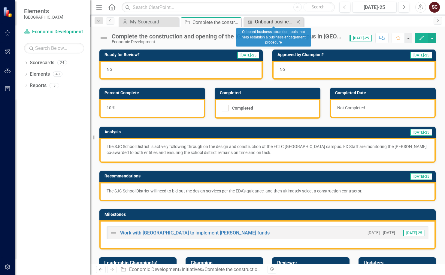
click at [265, 20] on div "Onboard business attraction tools that help establish a business engagement pro…" at bounding box center [275, 22] width 40 height 8
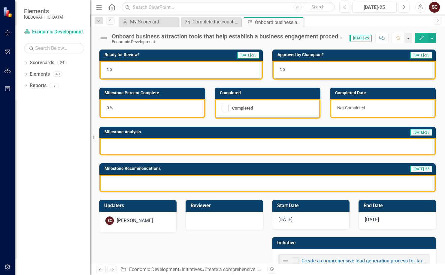
click at [345, 8] on icon "Previous" at bounding box center [344, 7] width 3 height 5
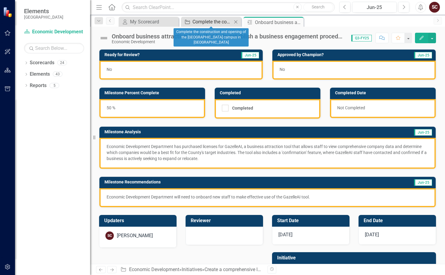
click at [219, 21] on div "Complete the construction and opening of the [GEOGRAPHIC_DATA] campus in [GEOGR…" at bounding box center [212, 22] width 40 height 8
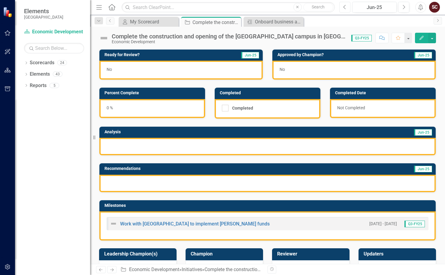
click at [348, 8] on button "Previous" at bounding box center [344, 7] width 11 height 11
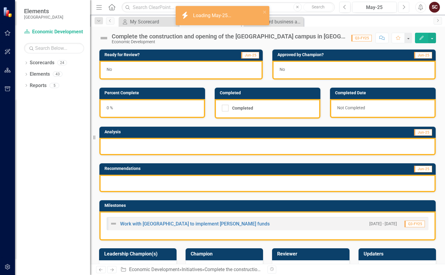
click at [400, 7] on button "Next" at bounding box center [403, 7] width 11 height 11
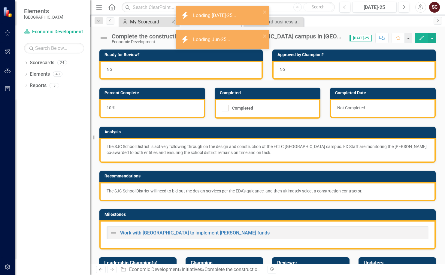
click at [149, 22] on div "My Scorecard" at bounding box center [150, 22] width 40 height 8
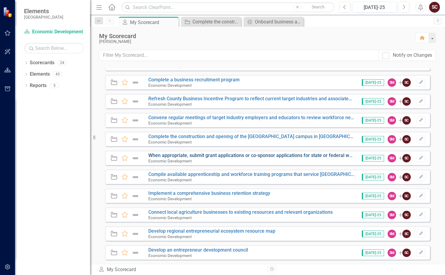
scroll to position [1291, 0]
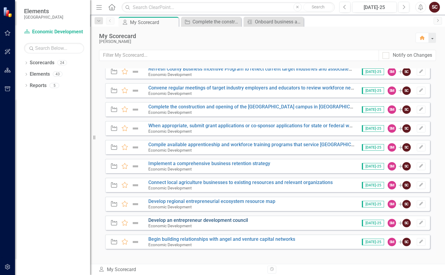
click at [178, 220] on link "Develop an entrepreneur development council" at bounding box center [198, 220] width 100 height 6
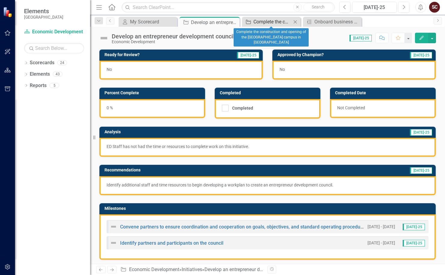
click at [266, 20] on div "Complete the construction and opening of the [GEOGRAPHIC_DATA] campus in [GEOGR…" at bounding box center [272, 22] width 38 height 8
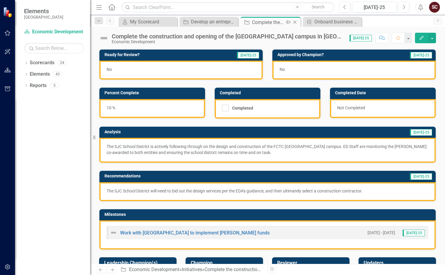
click at [296, 21] on icon "Close" at bounding box center [295, 22] width 6 height 5
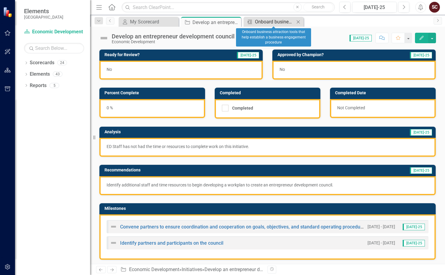
click at [276, 22] on div "Onboard business attraction tools that help establish a business engagement pro…" at bounding box center [275, 22] width 40 height 8
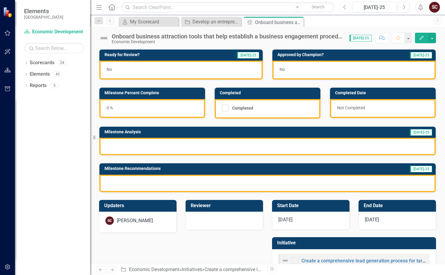
click at [349, 7] on button "Previous" at bounding box center [344, 7] width 11 height 11
